Goal: Communication & Community: Participate in discussion

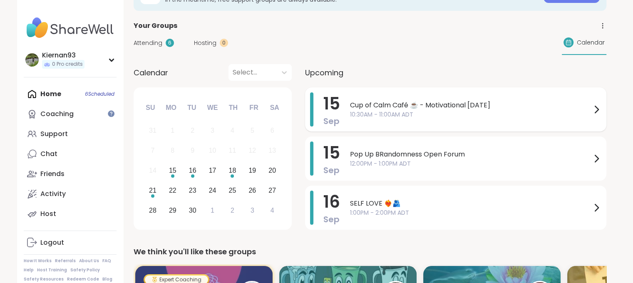
click at [472, 104] on span "Cup of Calm Café ☕️ - Motivational [DATE]" at bounding box center [470, 105] width 241 height 10
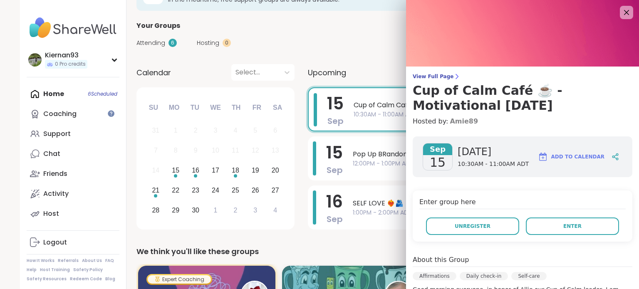
click at [454, 122] on link "Amie89" at bounding box center [464, 121] width 28 height 10
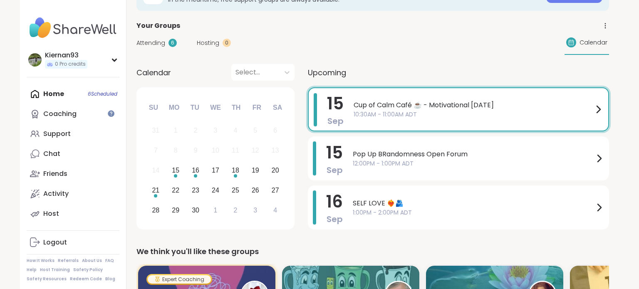
click at [342, 48] on div "Attending 6 Hosting 0 Calendar" at bounding box center [372, 43] width 473 height 24
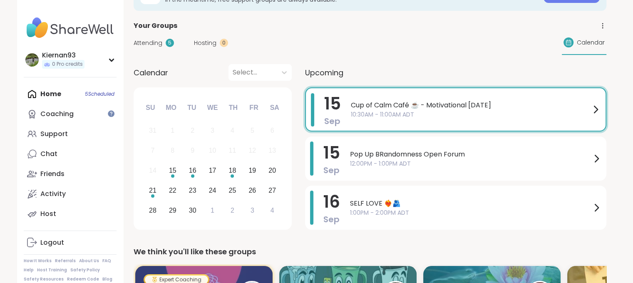
click at [393, 106] on span "Cup of Calm Café ☕️ - Motivational [DATE]" at bounding box center [471, 105] width 240 height 10
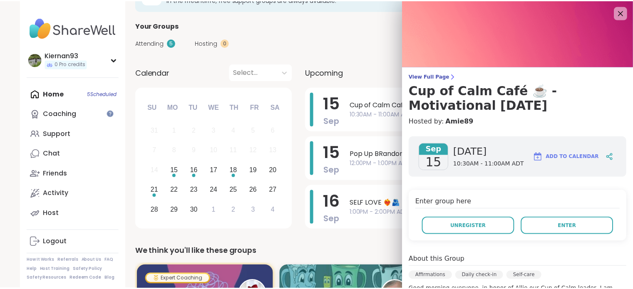
scroll to position [68, 0]
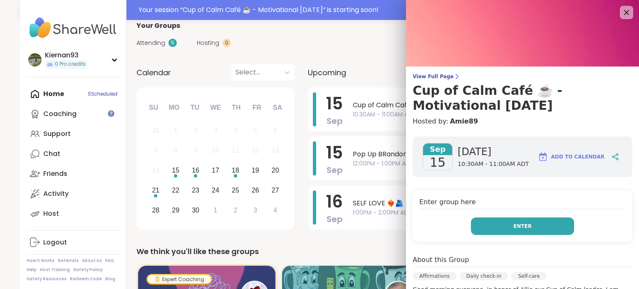
click at [497, 230] on button "Enter" at bounding box center [522, 226] width 103 height 17
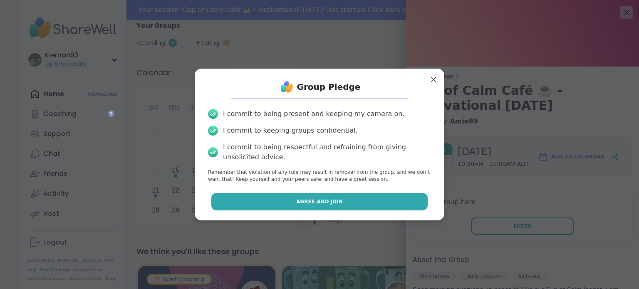
click at [373, 205] on button "Agree and Join" at bounding box center [319, 201] width 217 height 17
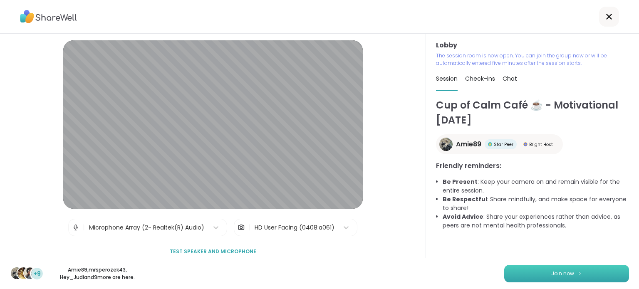
click at [551, 272] on span "Join now" at bounding box center [562, 273] width 23 height 7
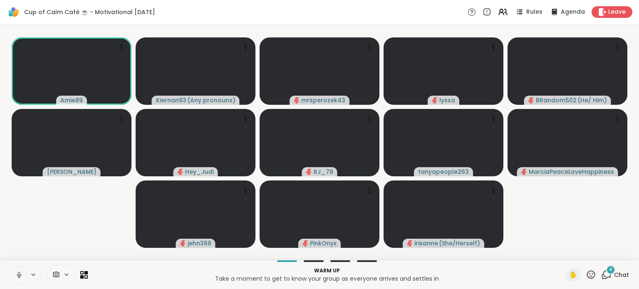
click at [17, 275] on icon at bounding box center [18, 274] width 7 height 7
click at [614, 271] on span "Chat" at bounding box center [621, 275] width 15 height 8
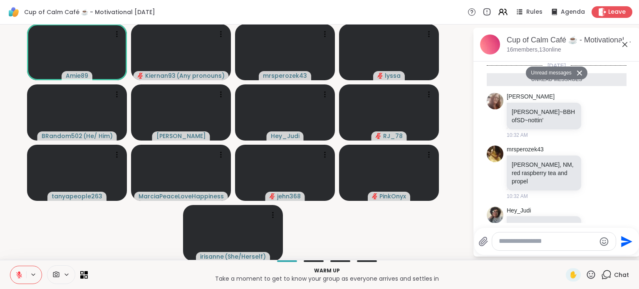
scroll to position [136, 0]
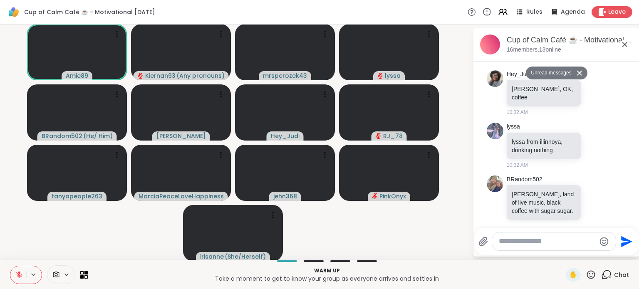
click at [15, 272] on button at bounding box center [18, 274] width 16 height 17
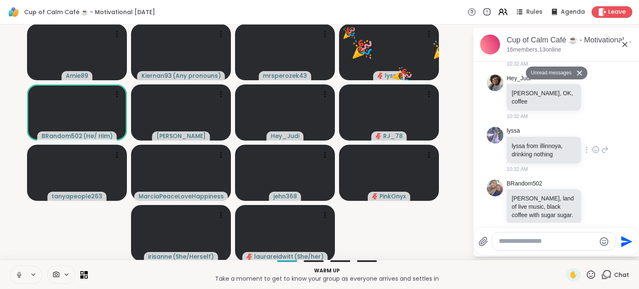
scroll to position [133, 0]
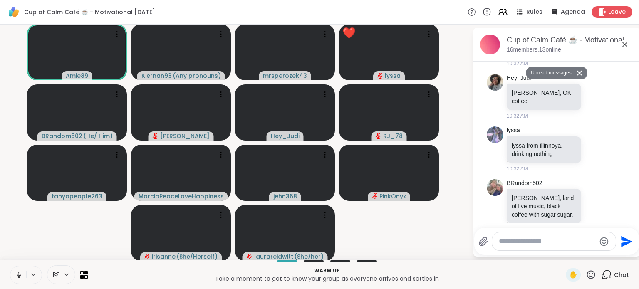
click at [586, 271] on icon at bounding box center [591, 275] width 10 height 10
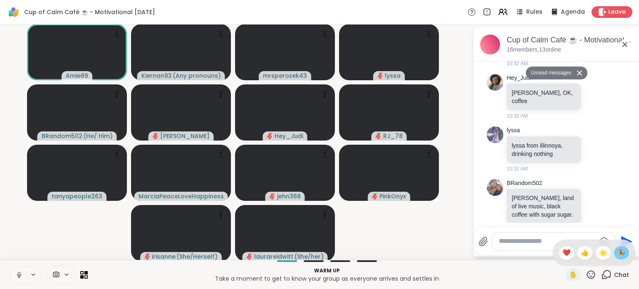
click at [617, 255] on span "🎉" at bounding box center [621, 253] width 8 height 10
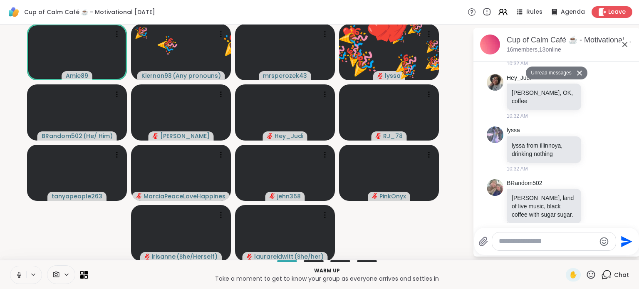
click at [17, 273] on icon at bounding box center [18, 274] width 7 height 7
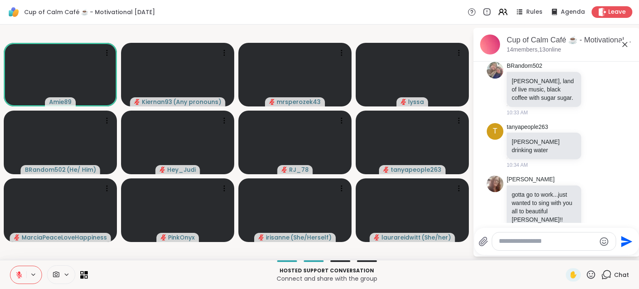
scroll to position [242, 0]
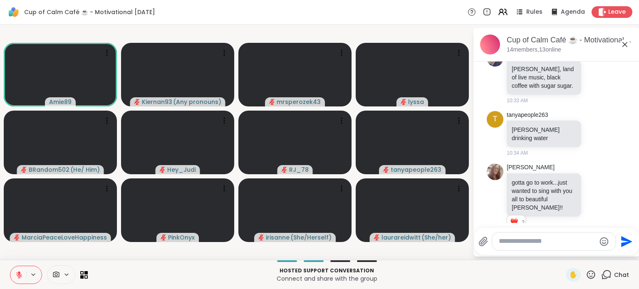
click at [526, 244] on textarea "Type your message" at bounding box center [547, 241] width 97 height 9
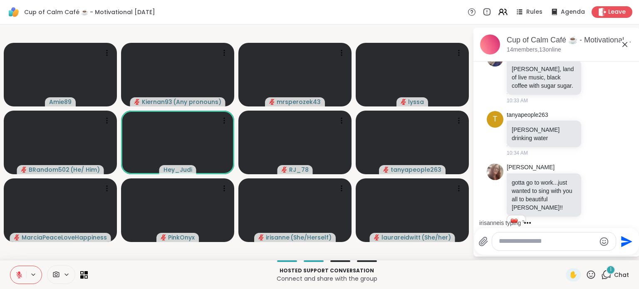
scroll to position [303, 0]
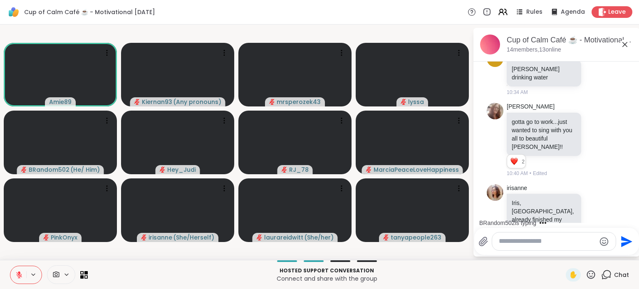
click at [586, 276] on icon at bounding box center [591, 275] width 10 height 10
click at [562, 252] on span "❤️" at bounding box center [566, 253] width 8 height 10
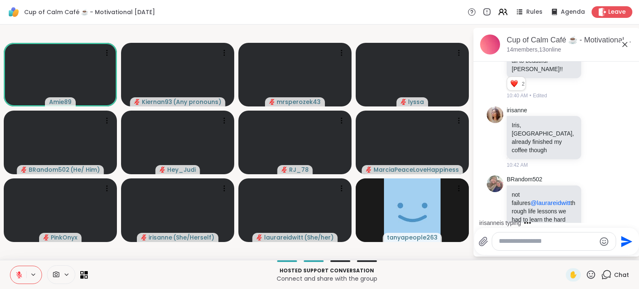
scroll to position [466, 0]
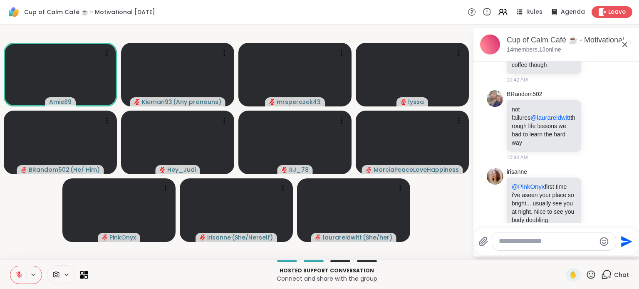
click at [529, 242] on textarea "Type your message" at bounding box center [547, 241] width 97 height 9
type textarea "**********"
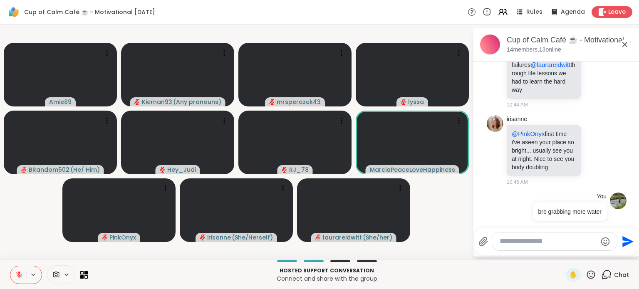
scroll to position [531, 0]
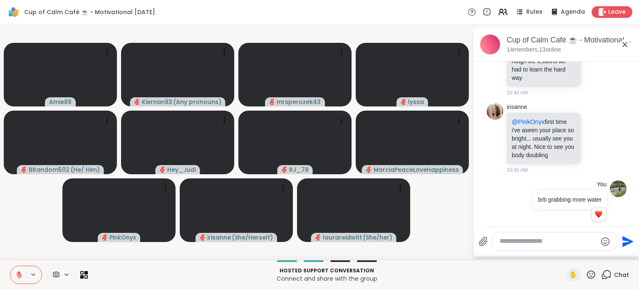
click at [525, 243] on textarea "Type your message" at bounding box center [548, 241] width 97 height 9
click at [535, 244] on textarea "Type your message" at bounding box center [548, 241] width 97 height 9
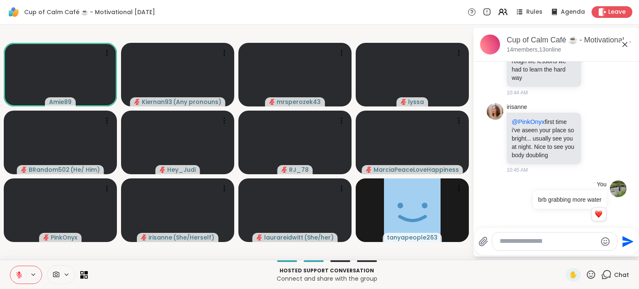
click at [19, 272] on icon at bounding box center [19, 272] width 2 height 3
click at [16, 273] on icon at bounding box center [18, 274] width 7 height 7
click at [18, 273] on icon at bounding box center [19, 272] width 2 height 3
click at [18, 274] on icon at bounding box center [19, 274] width 2 height 4
click at [18, 274] on icon at bounding box center [19, 275] width 6 height 6
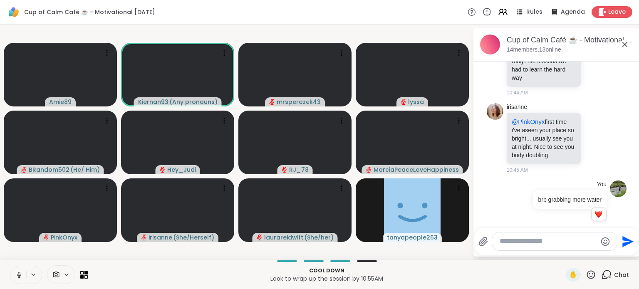
click at [17, 274] on icon at bounding box center [18, 274] width 7 height 7
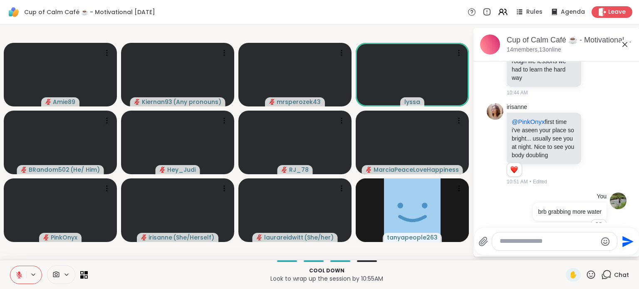
click at [525, 243] on textarea "Type your message" at bounding box center [548, 241] width 97 height 9
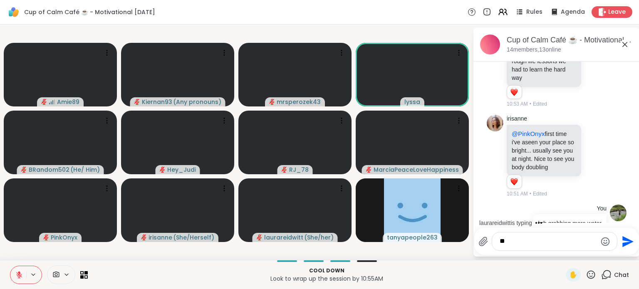
type textarea "***"
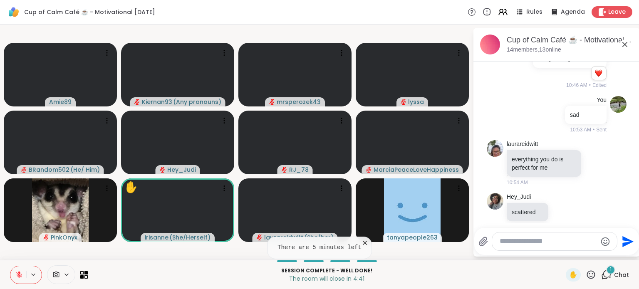
scroll to position [756, 0]
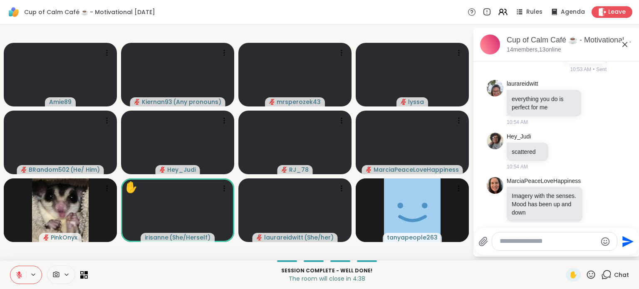
click at [528, 243] on textarea "Type your message" at bounding box center [548, 241] width 97 height 9
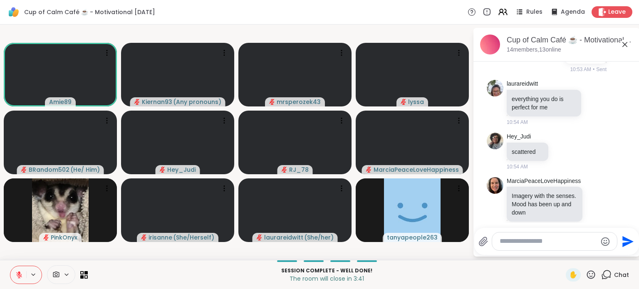
click at [517, 242] on textarea "Type your message" at bounding box center [548, 241] width 97 height 9
click at [542, 245] on textarea "Type your message" at bounding box center [548, 241] width 97 height 9
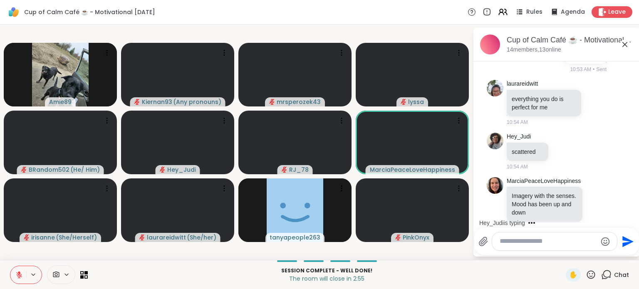
click at [586, 274] on icon at bounding box center [591, 275] width 10 height 10
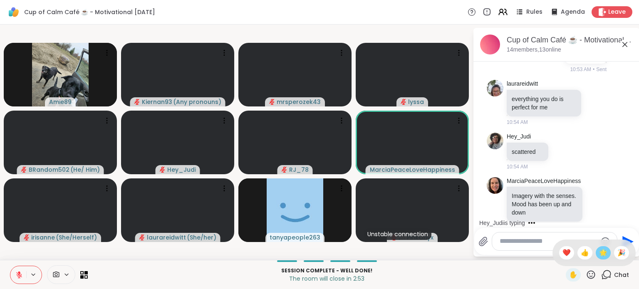
click at [599, 254] on span "🌟" at bounding box center [603, 253] width 8 height 10
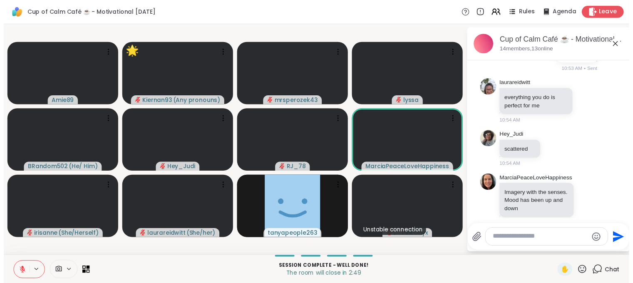
scroll to position [800, 0]
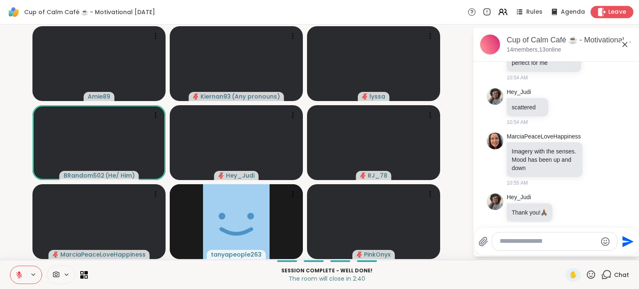
click at [611, 10] on span "Leave" at bounding box center [617, 12] width 18 height 9
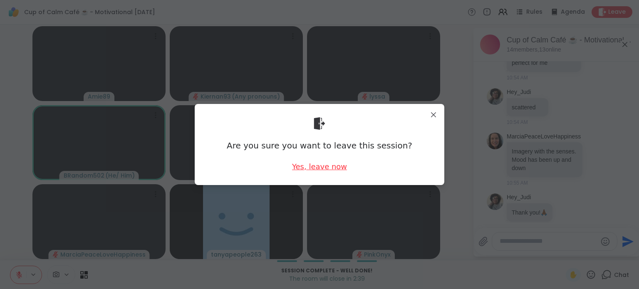
click at [307, 164] on div "Yes, leave now" at bounding box center [319, 166] width 55 height 10
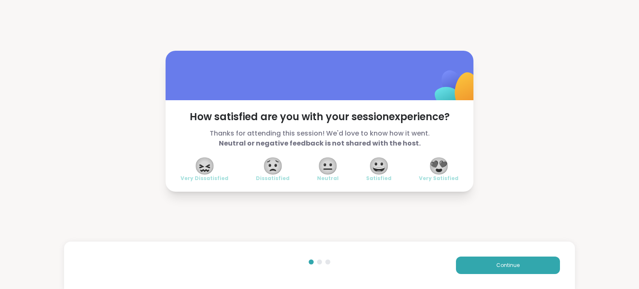
click at [432, 171] on span "😍" at bounding box center [438, 165] width 21 height 15
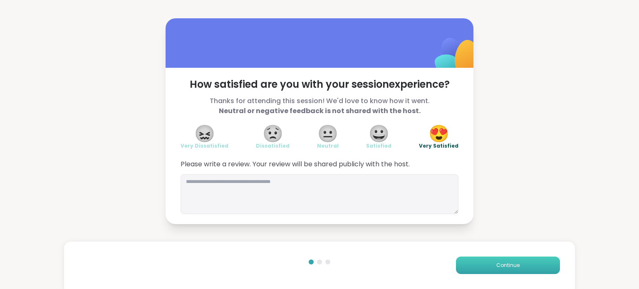
click at [479, 260] on button "Continue" at bounding box center [508, 265] width 104 height 17
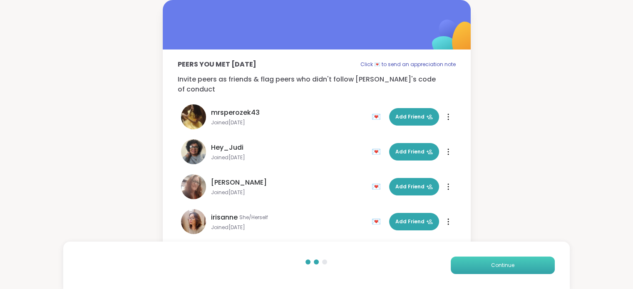
click at [479, 260] on button "Continue" at bounding box center [502, 265] width 104 height 17
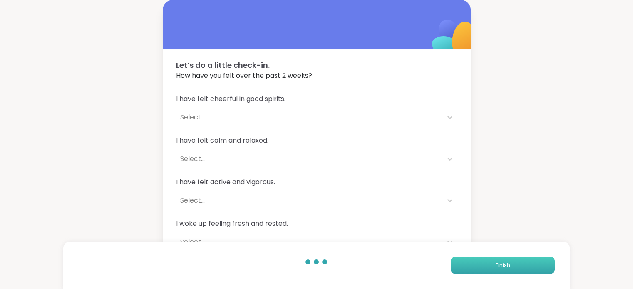
click at [479, 260] on button "Finish" at bounding box center [502, 265] width 104 height 17
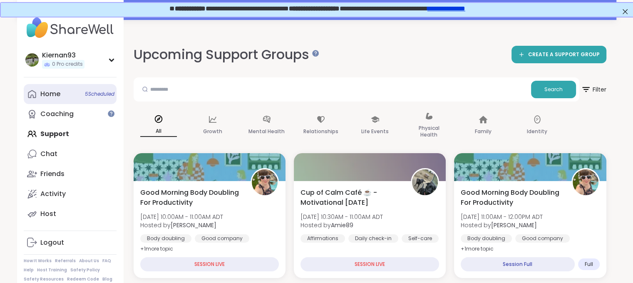
click at [61, 101] on link "Home 5 Scheduled" at bounding box center [70, 94] width 93 height 20
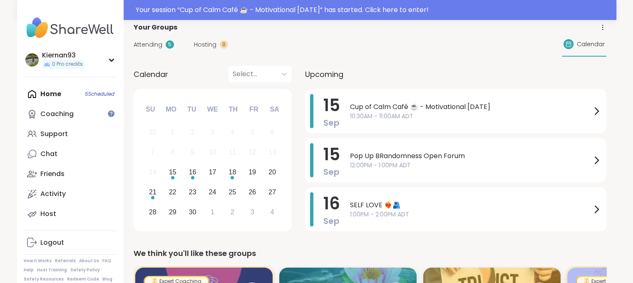
scroll to position [75, 0]
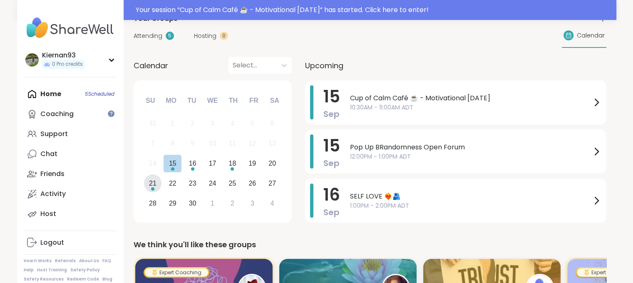
click at [150, 186] on div "21" at bounding box center [152, 183] width 7 height 11
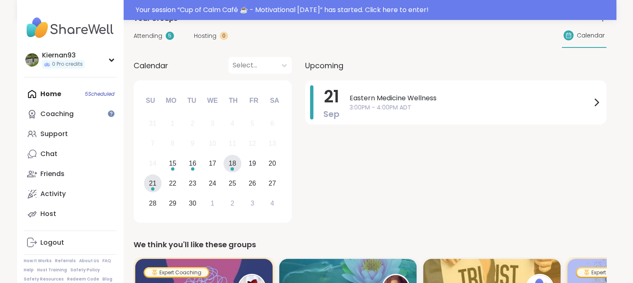
click at [229, 163] on div "18" at bounding box center [232, 163] width 7 height 11
click at [198, 166] on div "16" at bounding box center [192, 164] width 18 height 18
click at [175, 166] on div "15" at bounding box center [172, 163] width 7 height 11
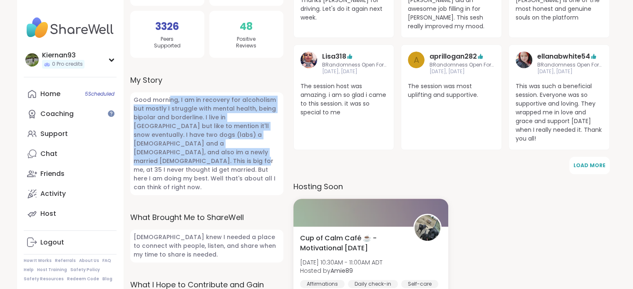
drag, startPoint x: 0, startPoint y: 0, endPoint x: 226, endPoint y: 149, distance: 271.1
click at [226, 149] on span "Good morning, I am in recovery for alcoholism but mostly I struggle with mental…" at bounding box center [206, 143] width 153 height 103
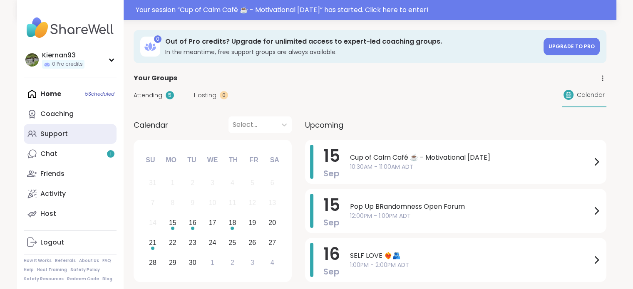
drag, startPoint x: 0, startPoint y: 0, endPoint x: 49, endPoint y: 134, distance: 142.7
click at [49, 134] on div "Support" at bounding box center [53, 133] width 27 height 9
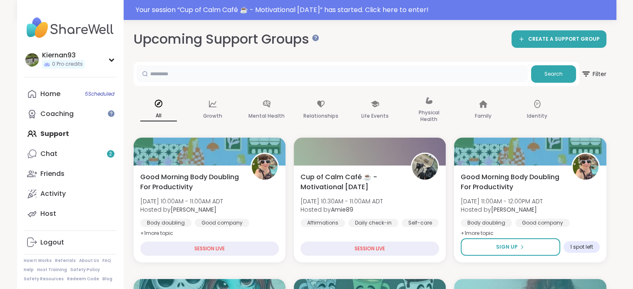
click at [159, 68] on input "text" at bounding box center [332, 73] width 391 height 17
type input "*****"
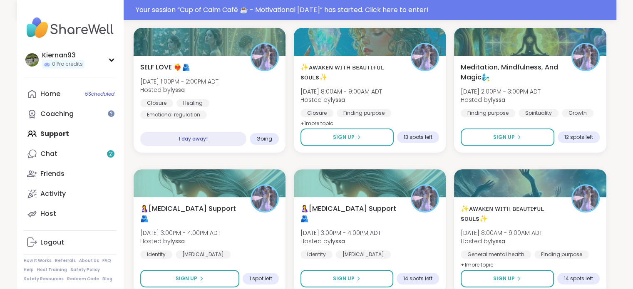
scroll to position [251, 0]
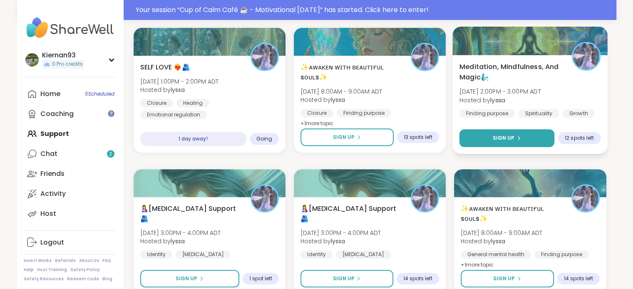
click at [509, 140] on span "Sign Up" at bounding box center [504, 137] width 22 height 7
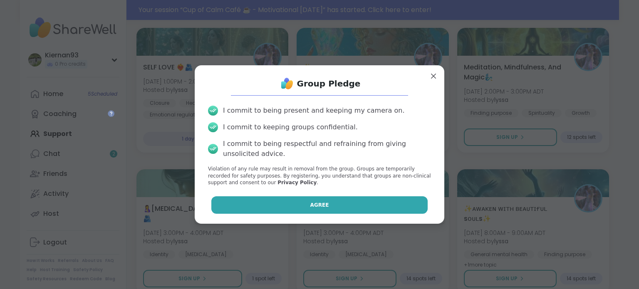
click at [349, 205] on button "Agree" at bounding box center [319, 204] width 217 height 17
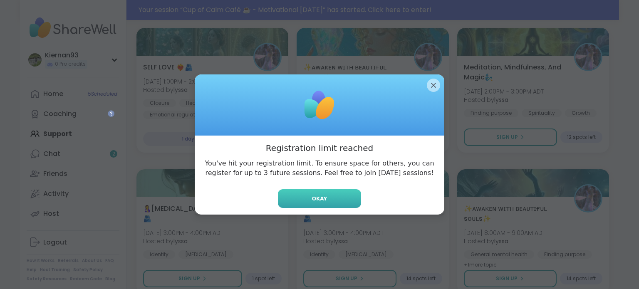
click at [327, 200] on button "Okay" at bounding box center [319, 198] width 83 height 19
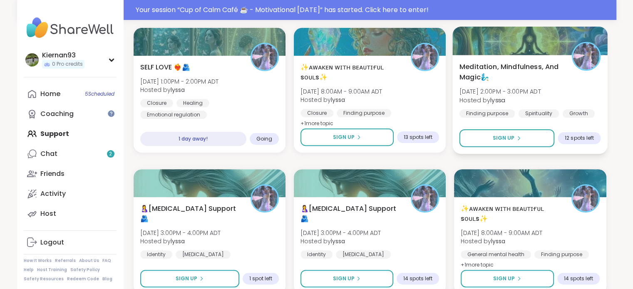
drag, startPoint x: 476, startPoint y: 68, endPoint x: 467, endPoint y: 66, distance: 8.9
click at [467, 66] on span "Meditation, Mindfulness, And Magic🧞‍♂️" at bounding box center [510, 72] width 103 height 20
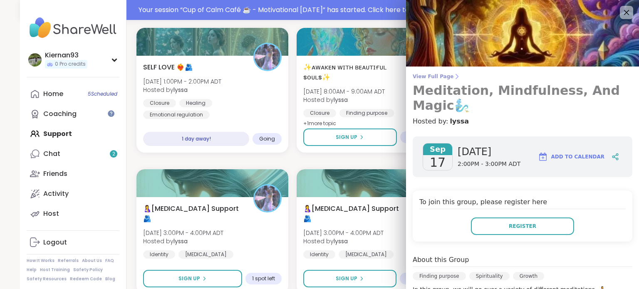
click at [424, 77] on span "View Full Page" at bounding box center [523, 76] width 220 height 7
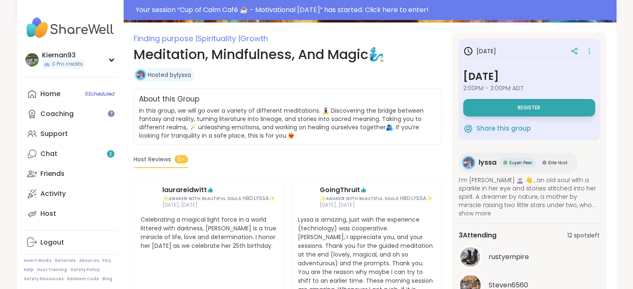
scroll to position [109, 0]
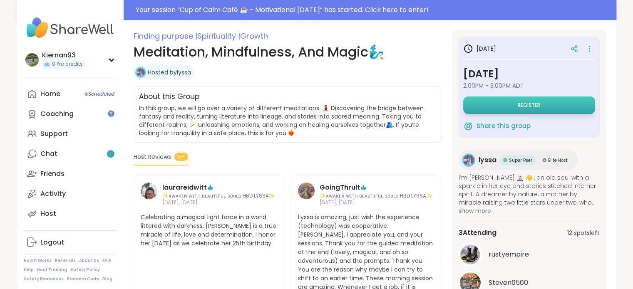
click at [509, 99] on button "Register" at bounding box center [529, 105] width 132 height 17
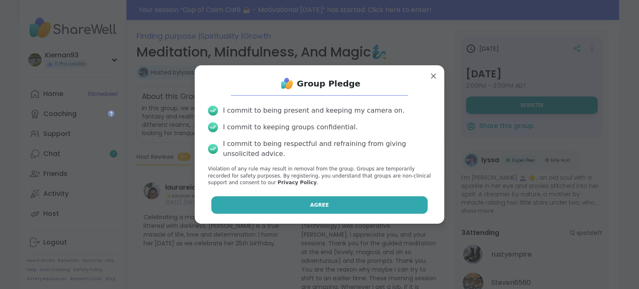
click at [335, 206] on button "Agree" at bounding box center [319, 204] width 217 height 17
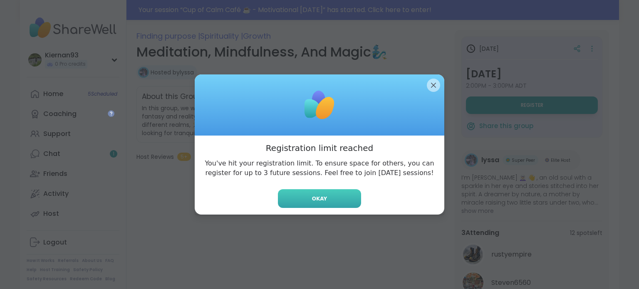
click at [337, 199] on button "Okay" at bounding box center [319, 198] width 83 height 19
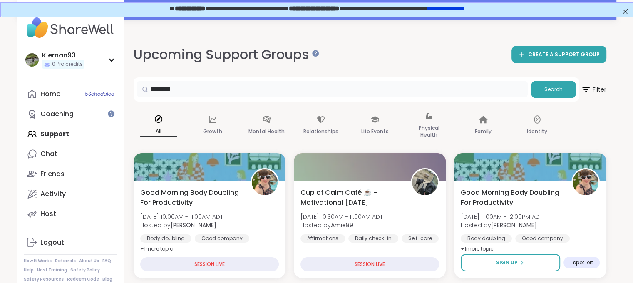
type input "********"
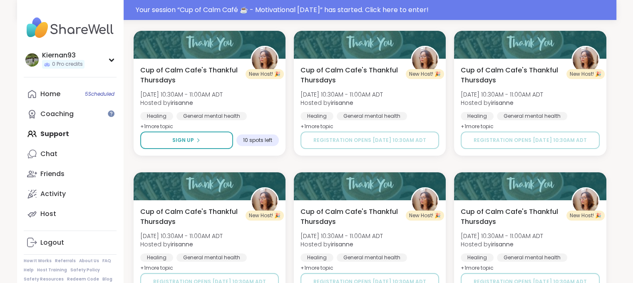
scroll to position [111, 0]
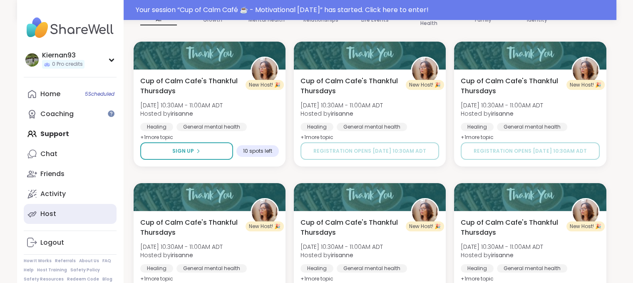
click at [48, 213] on div "Host" at bounding box center [48, 213] width 16 height 9
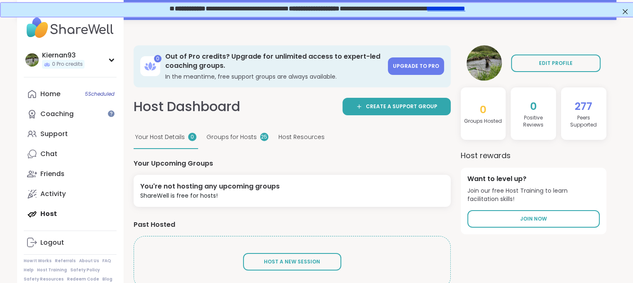
scroll to position [49, 0]
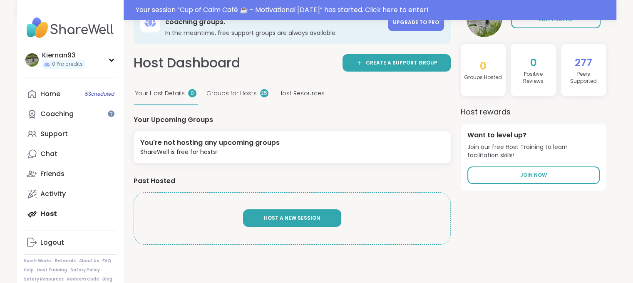
click at [292, 214] on span "Host A New Session" at bounding box center [292, 217] width 56 height 7
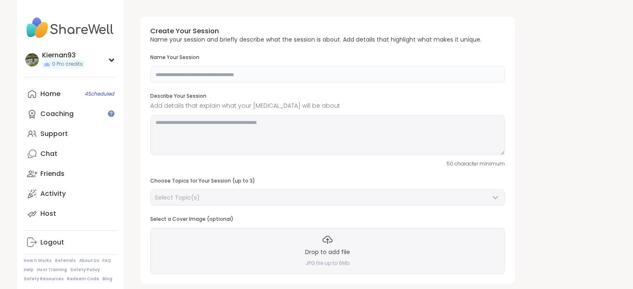
click at [211, 74] on input "text" at bounding box center [327, 74] width 354 height 17
type input "**********"
click at [192, 146] on textarea at bounding box center [327, 135] width 354 height 40
drag, startPoint x: 241, startPoint y: 77, endPoint x: 251, endPoint y: 74, distance: 10.7
click at [251, 74] on input "**********" at bounding box center [327, 74] width 354 height 17
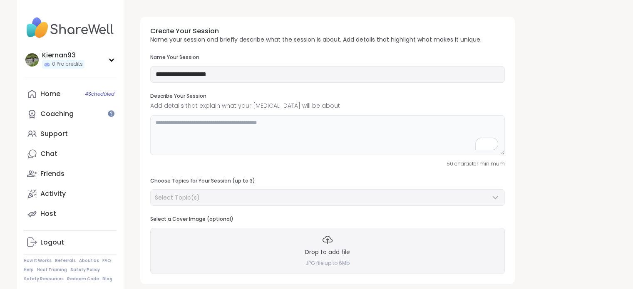
click at [189, 144] on textarea "To enrich screen reader interactions, please activate Accessibility in Grammarl…" at bounding box center [327, 135] width 354 height 40
